Goal: Register for event/course

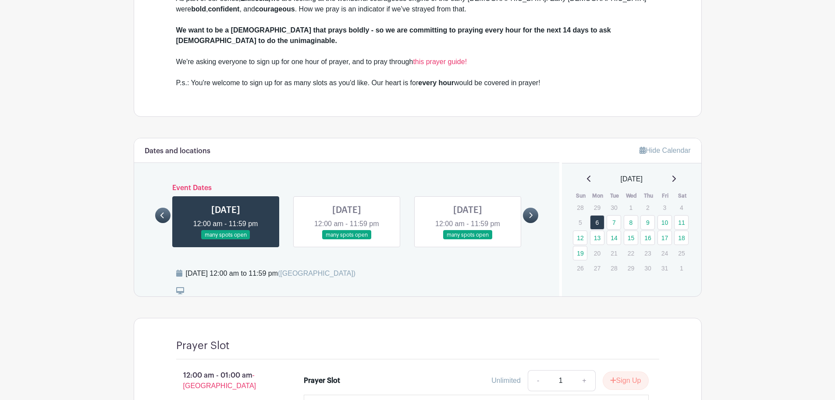
click at [347, 239] on link at bounding box center [347, 239] width 0 height 0
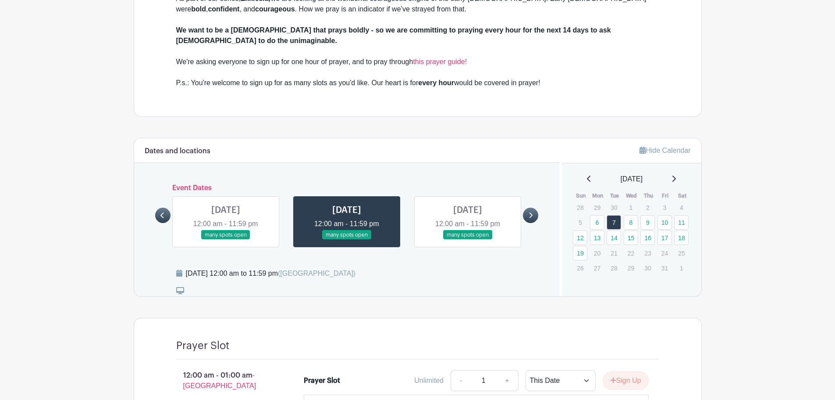
click at [226, 239] on link at bounding box center [226, 239] width 0 height 0
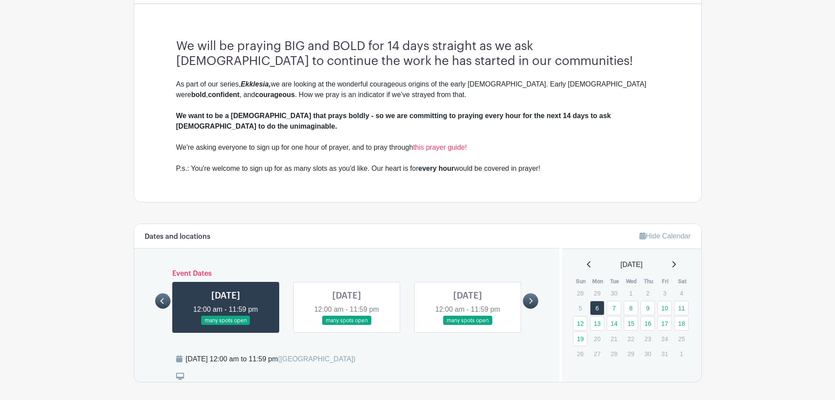
scroll to position [290, 0]
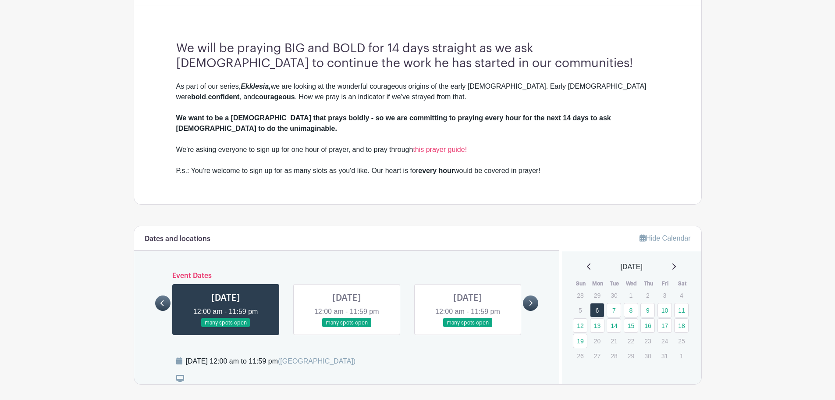
click at [347, 327] on link at bounding box center [347, 327] width 0 height 0
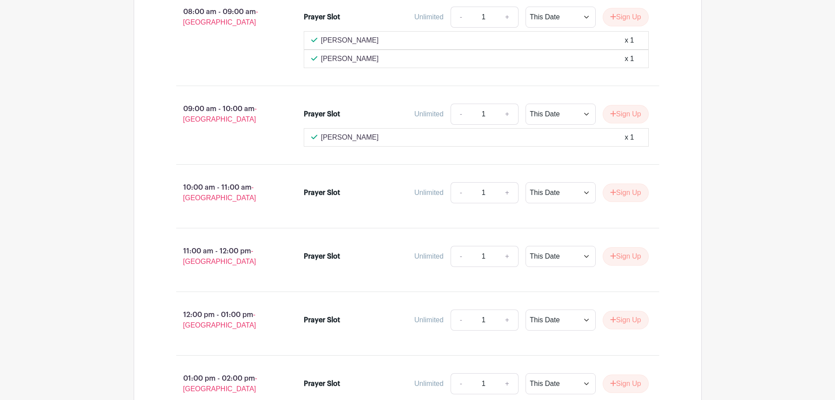
scroll to position [1079, 0]
